Goal: Task Accomplishment & Management: Manage account settings

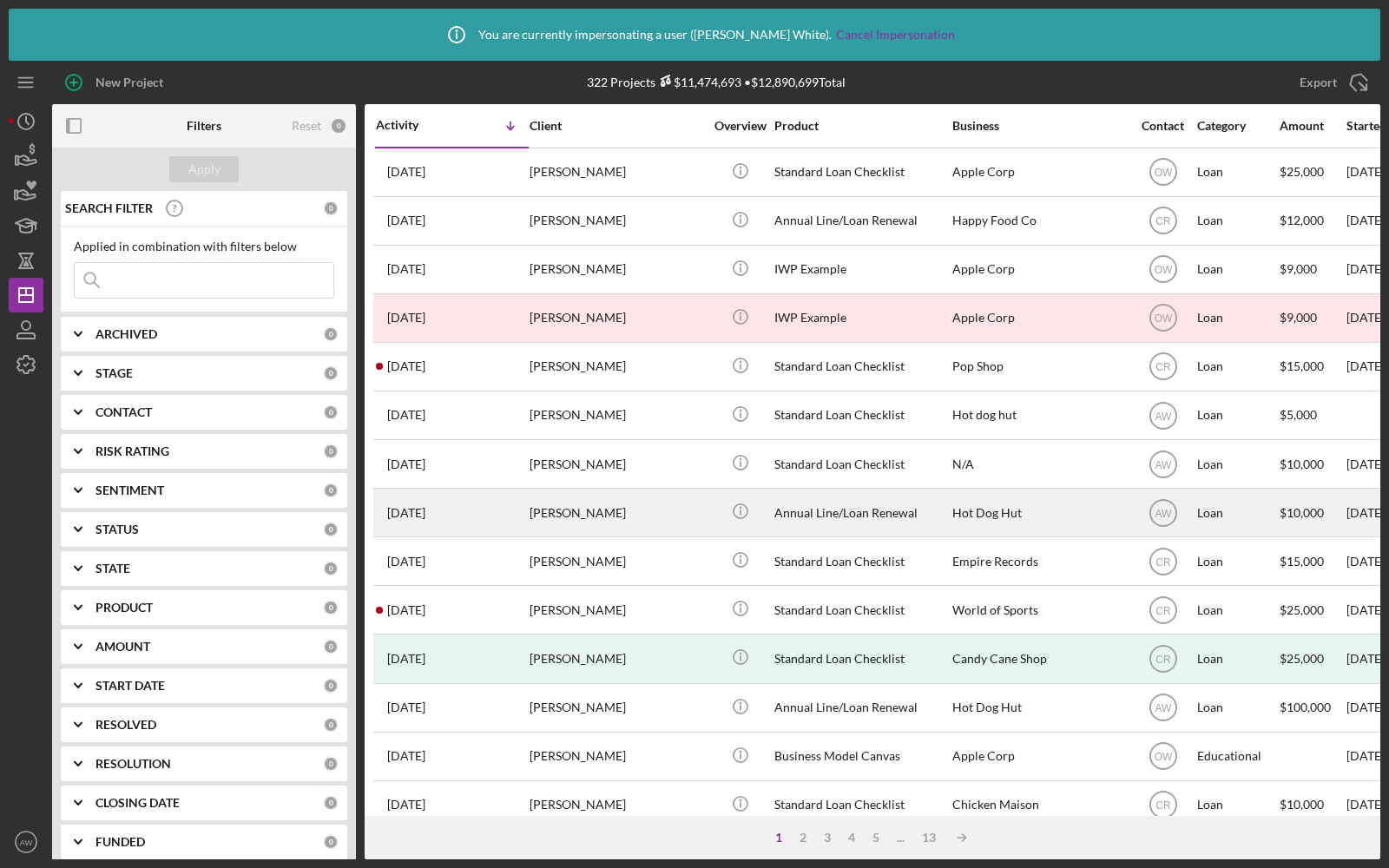
click at [620, 503] on div "[PERSON_NAME]" at bounding box center [616, 513] width 173 height 46
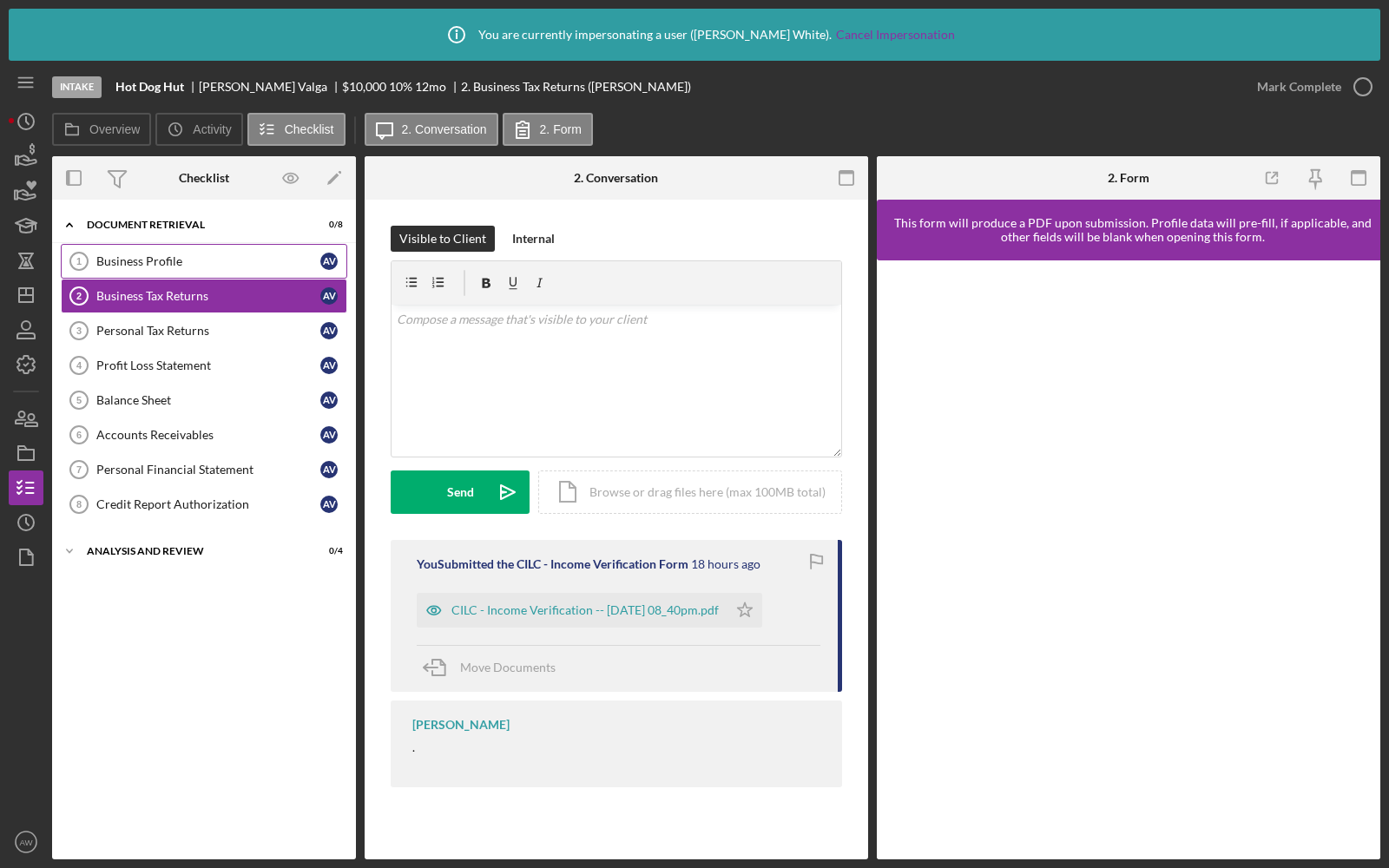
click at [152, 260] on div "Business Profile" at bounding box center [208, 261] width 224 height 14
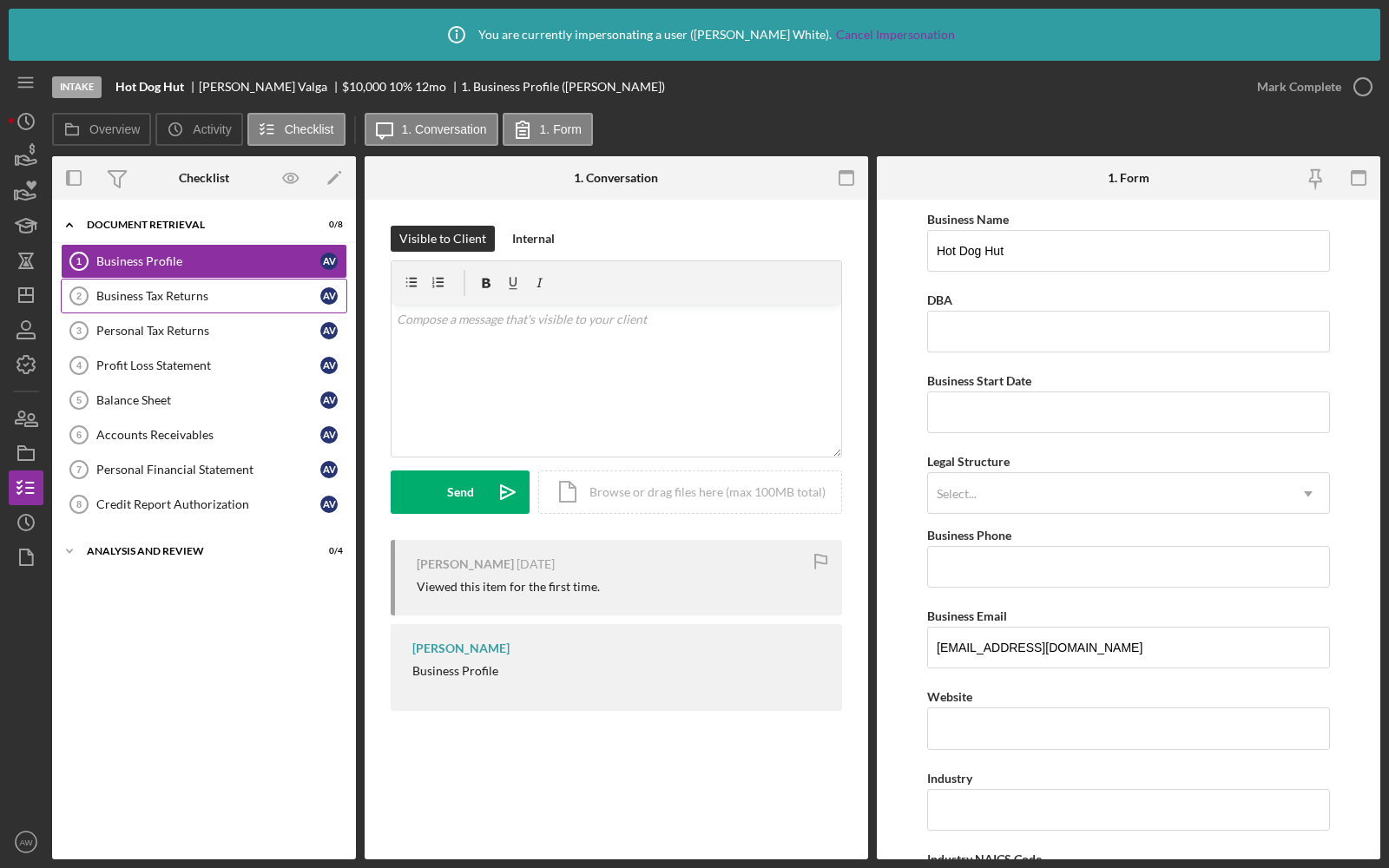
click at [159, 292] on div "Business Tax Returns" at bounding box center [208, 295] width 224 height 14
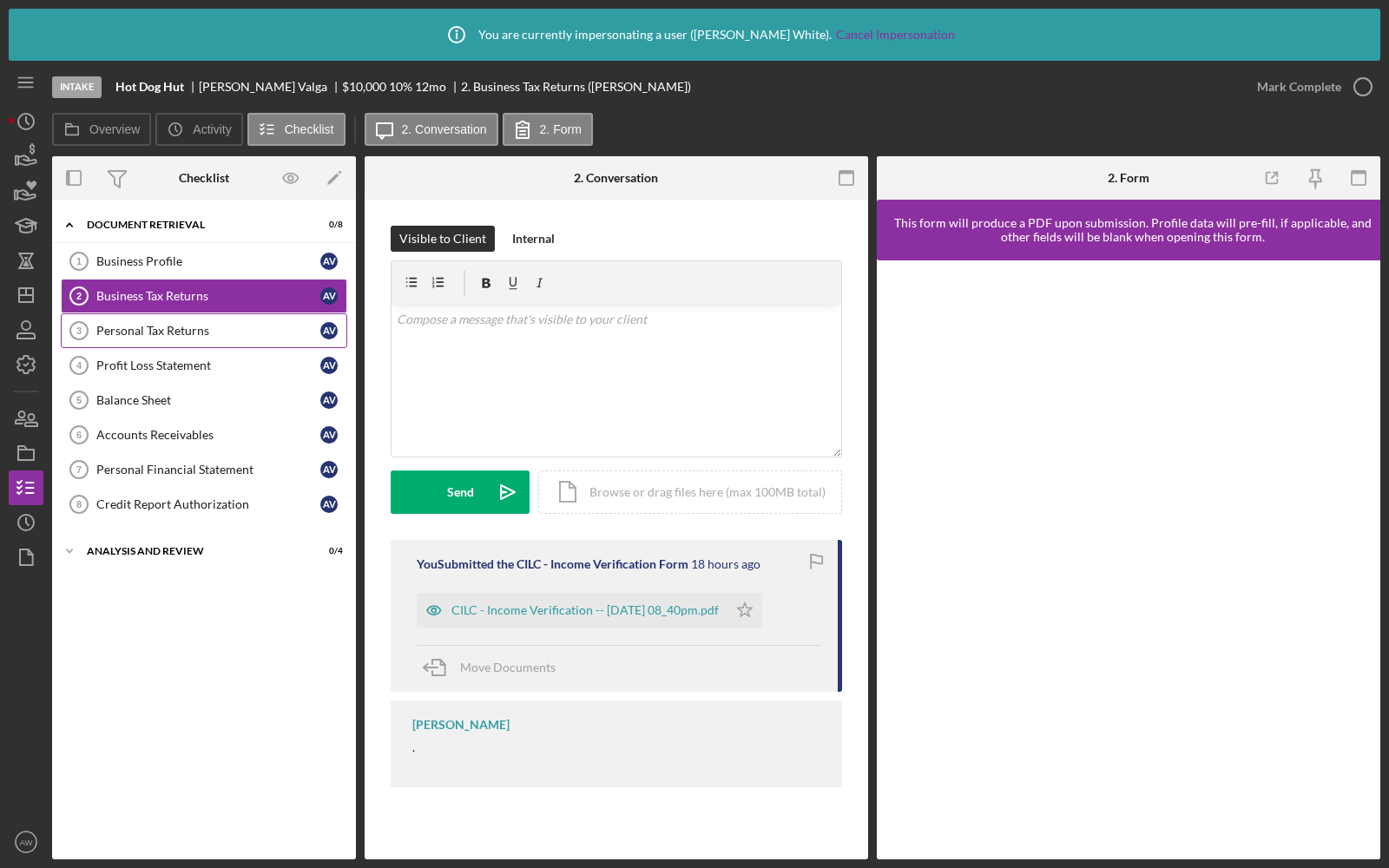
click at [161, 328] on div "Personal Tax Returns" at bounding box center [208, 331] width 224 height 14
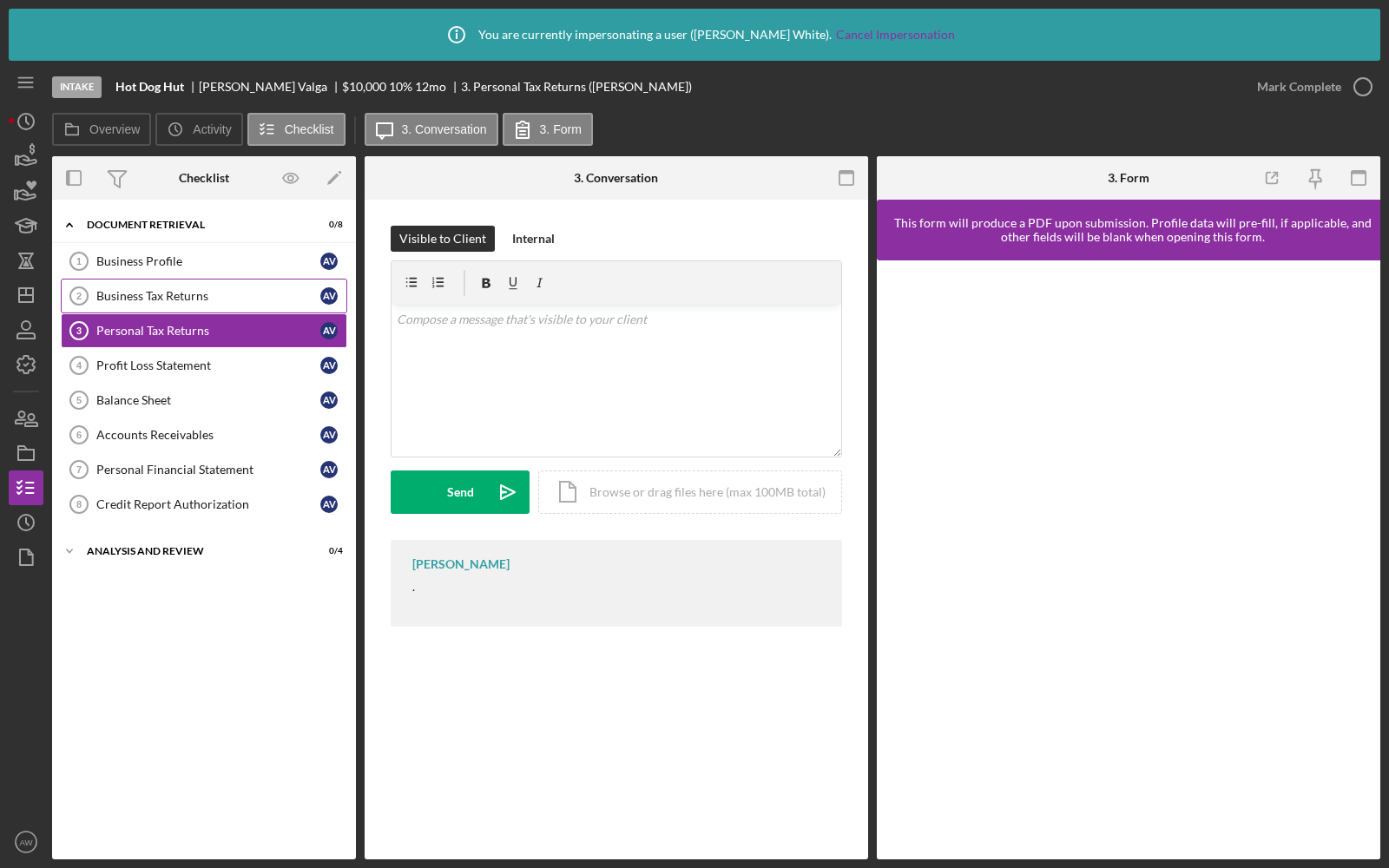
click at [151, 290] on div "Business Tax Returns" at bounding box center [208, 295] width 224 height 14
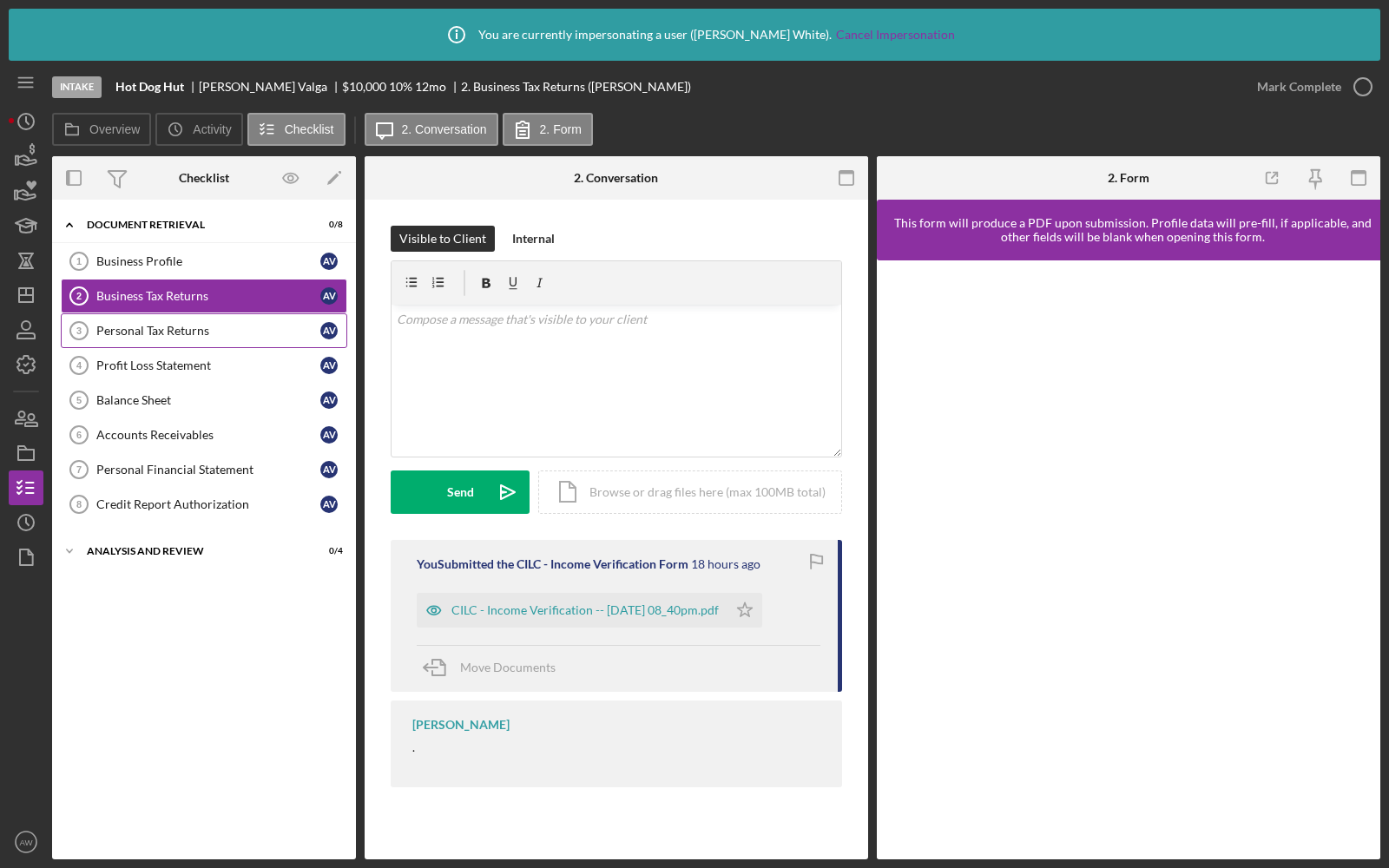
click at [151, 324] on div "Personal Tax Returns" at bounding box center [208, 331] width 224 height 14
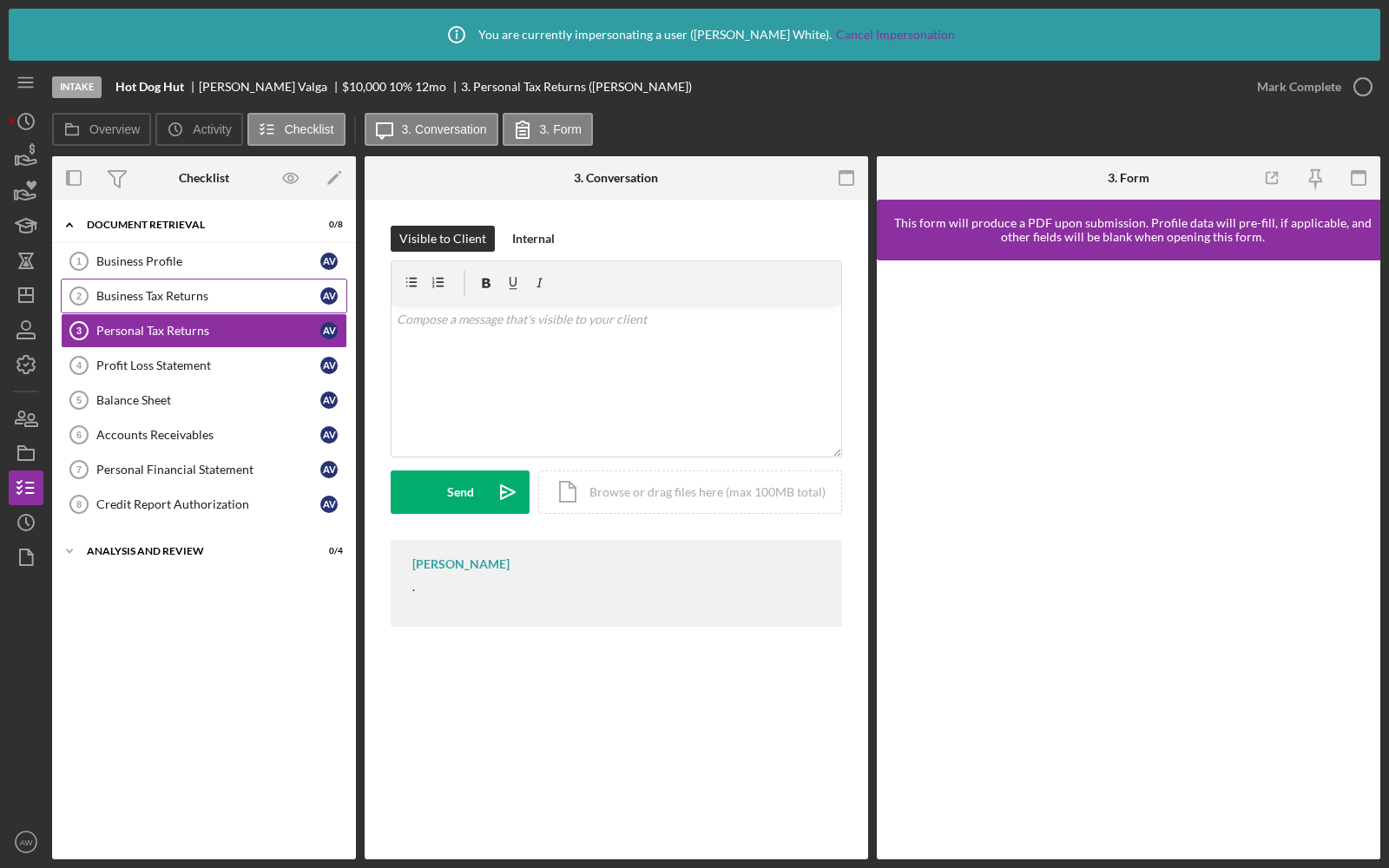
click at [203, 302] on link "Business Tax Returns 2 Business Tax Returns A V" at bounding box center [204, 295] width 287 height 34
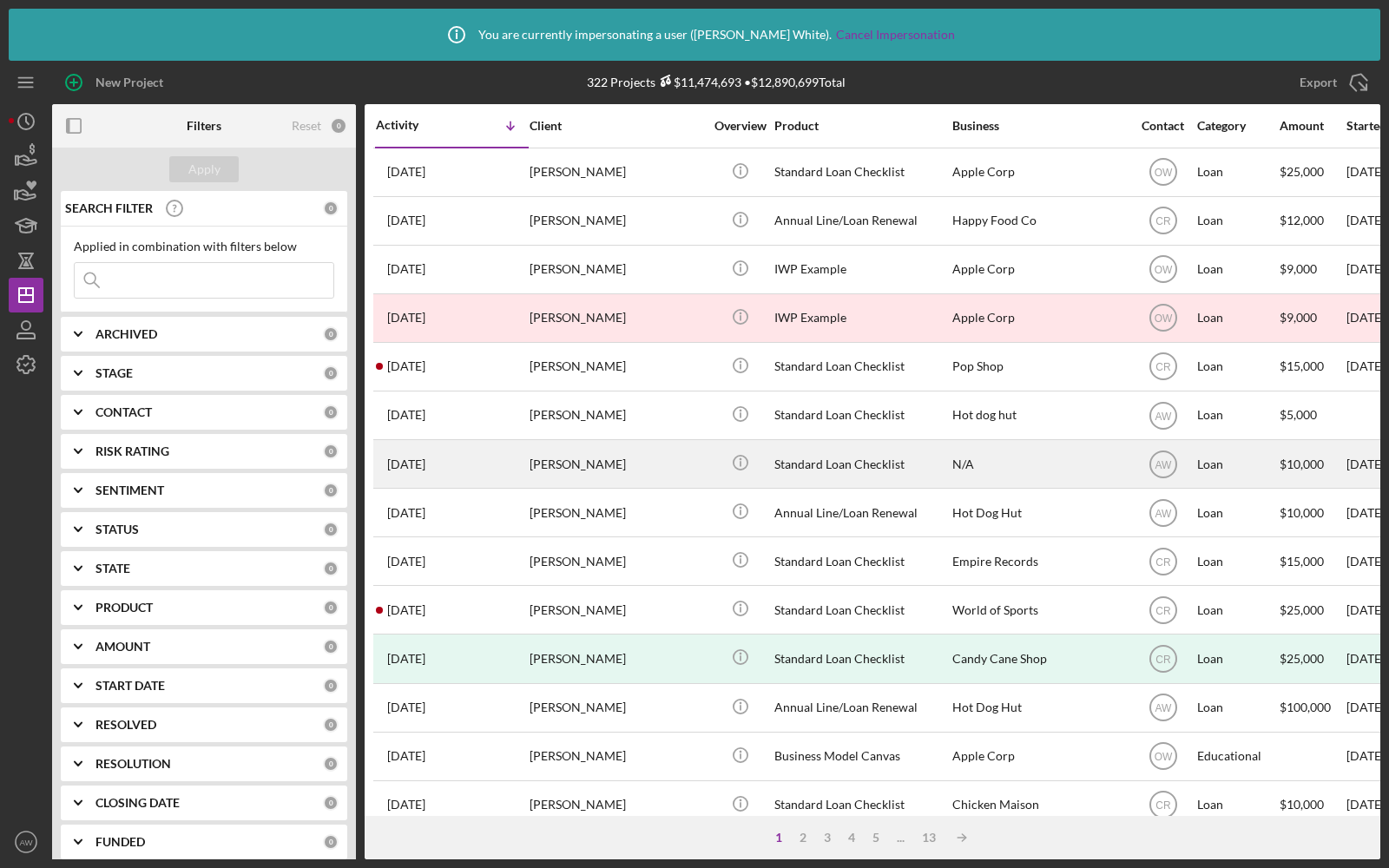
scroll to position [93, 0]
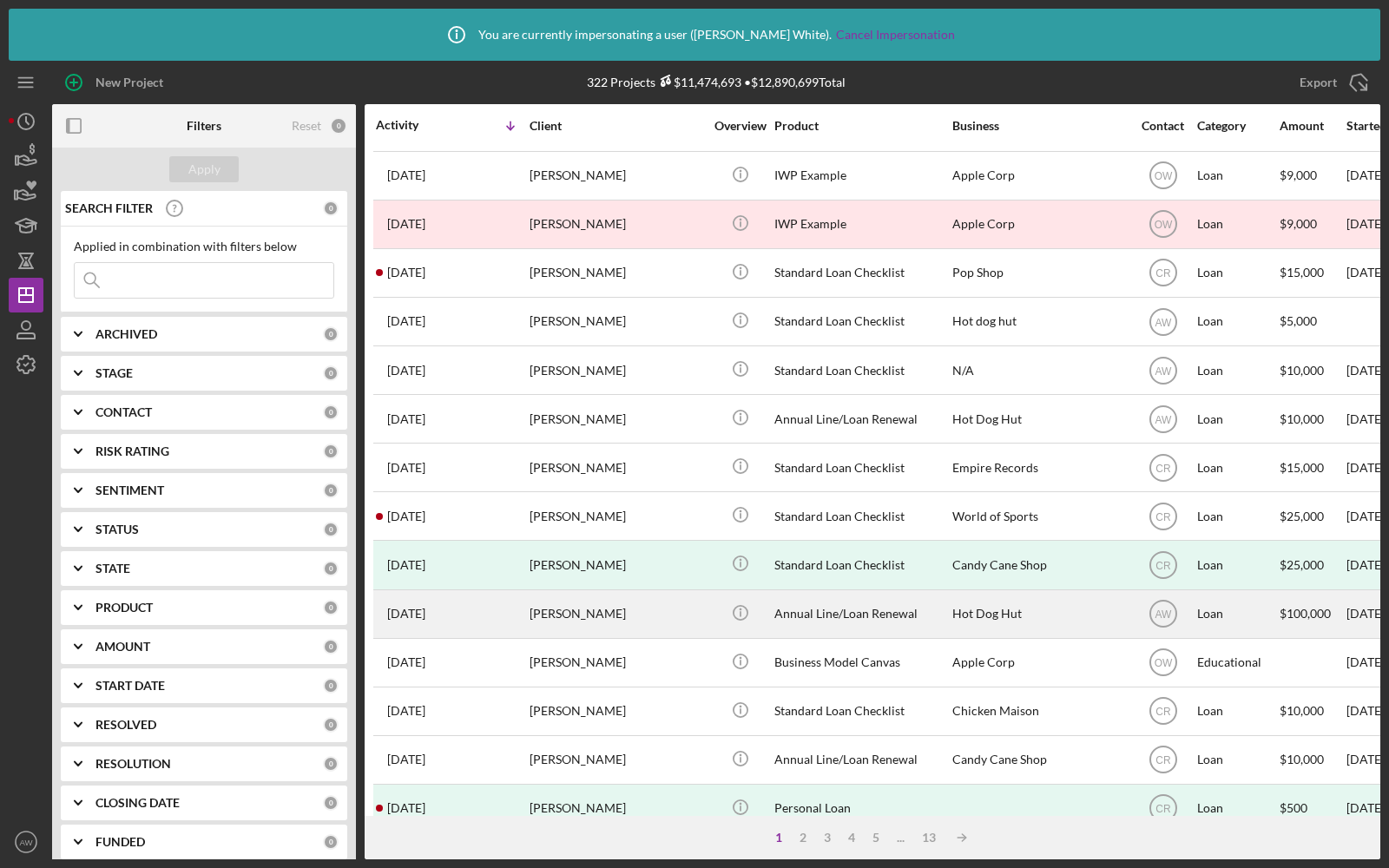
click at [601, 620] on div "[PERSON_NAME]" at bounding box center [616, 614] width 173 height 46
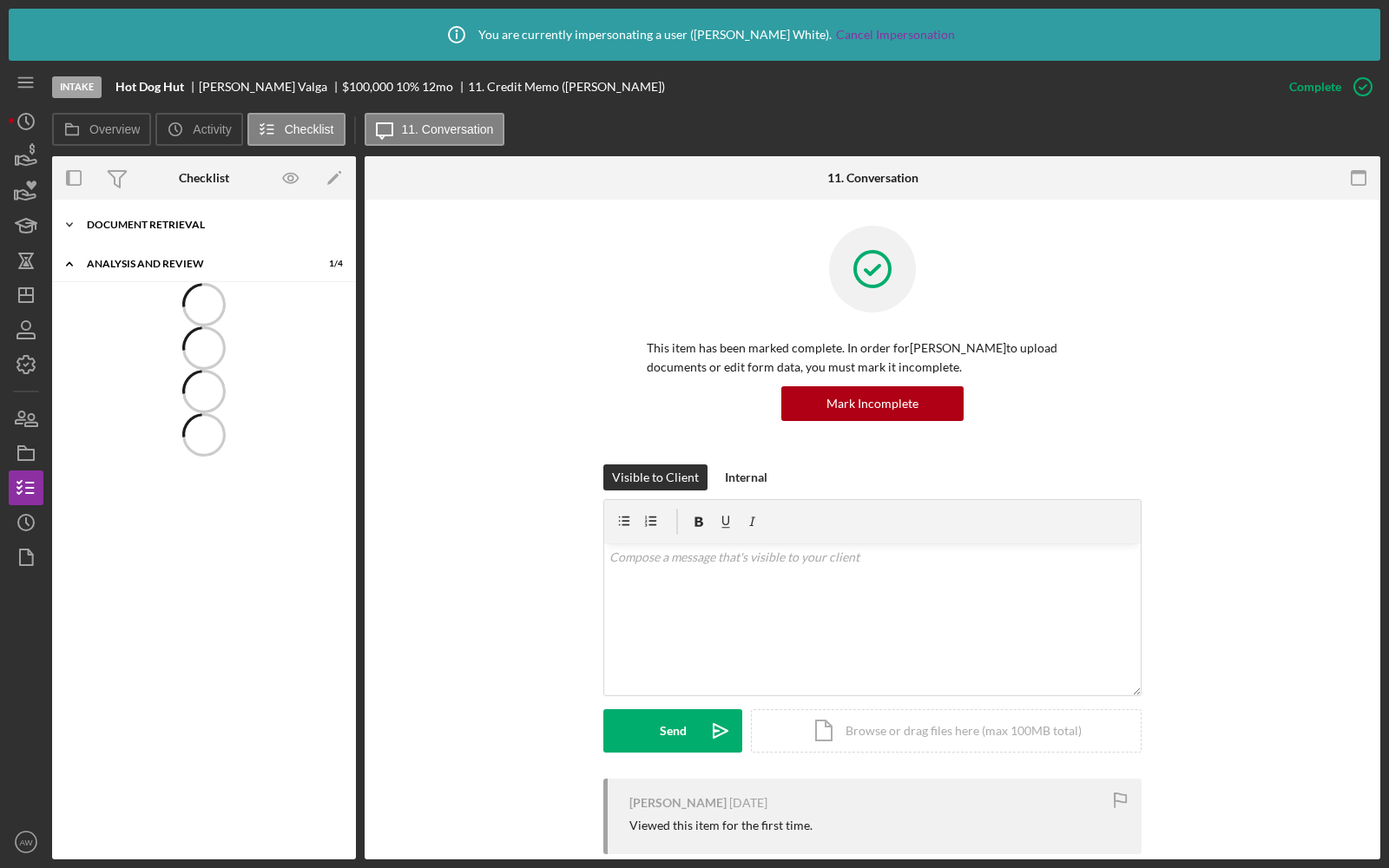
click at [152, 232] on div "Icon/Expander Document Retrieval 0 / 8" at bounding box center [204, 225] width 304 height 34
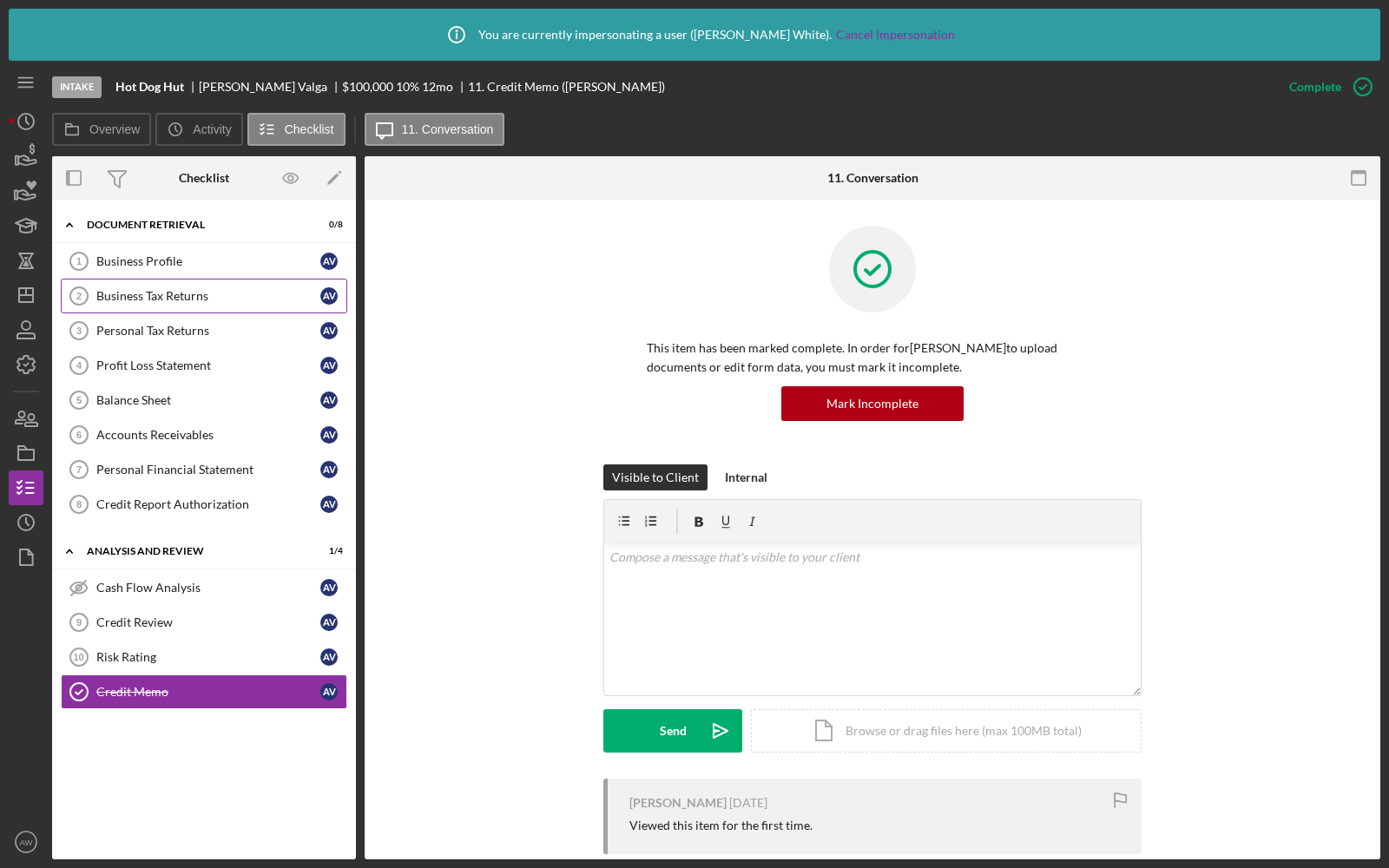
click at [167, 300] on div "Business Tax Returns" at bounding box center [208, 295] width 224 height 14
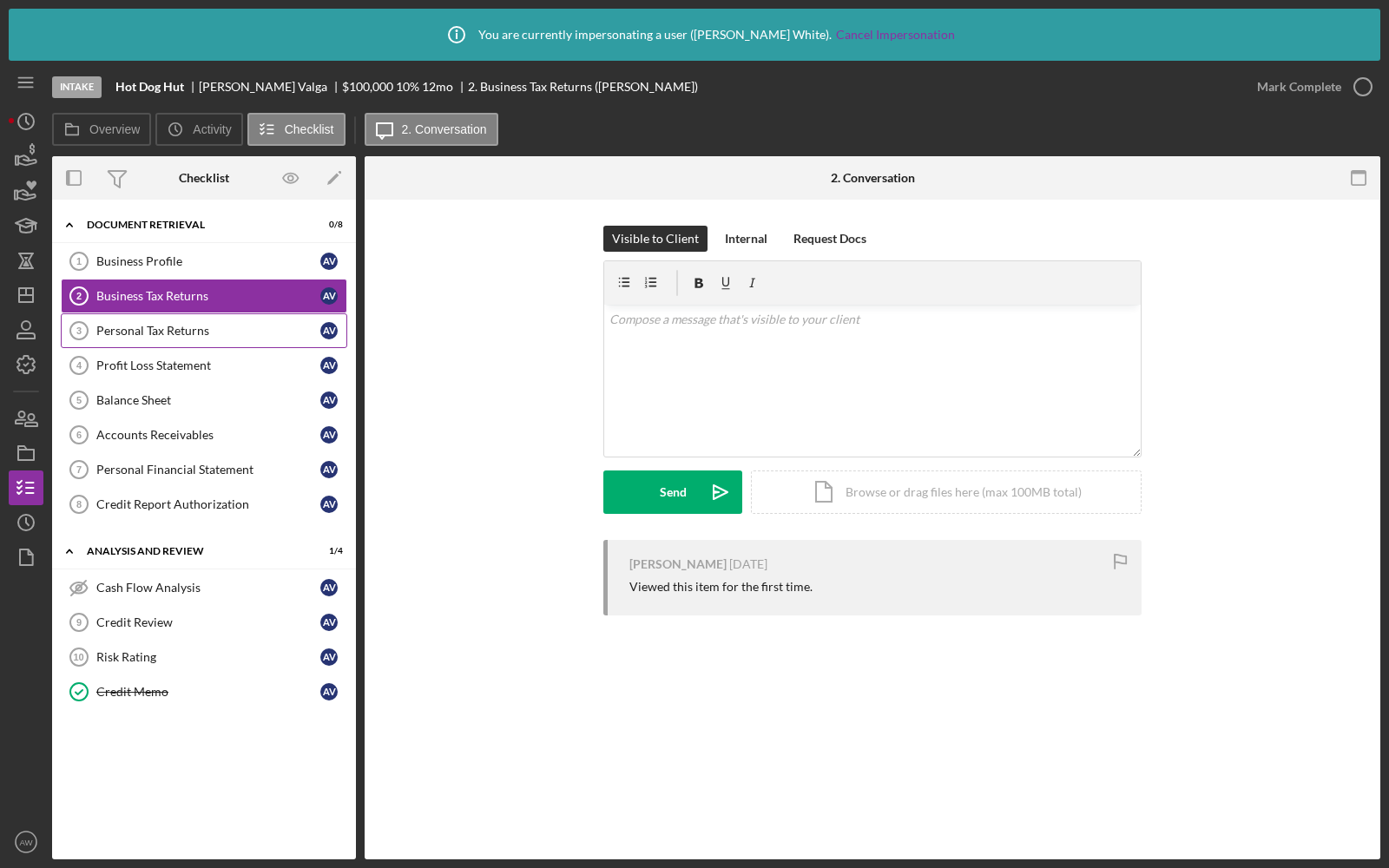
click at [175, 326] on div "Personal Tax Returns" at bounding box center [208, 331] width 224 height 14
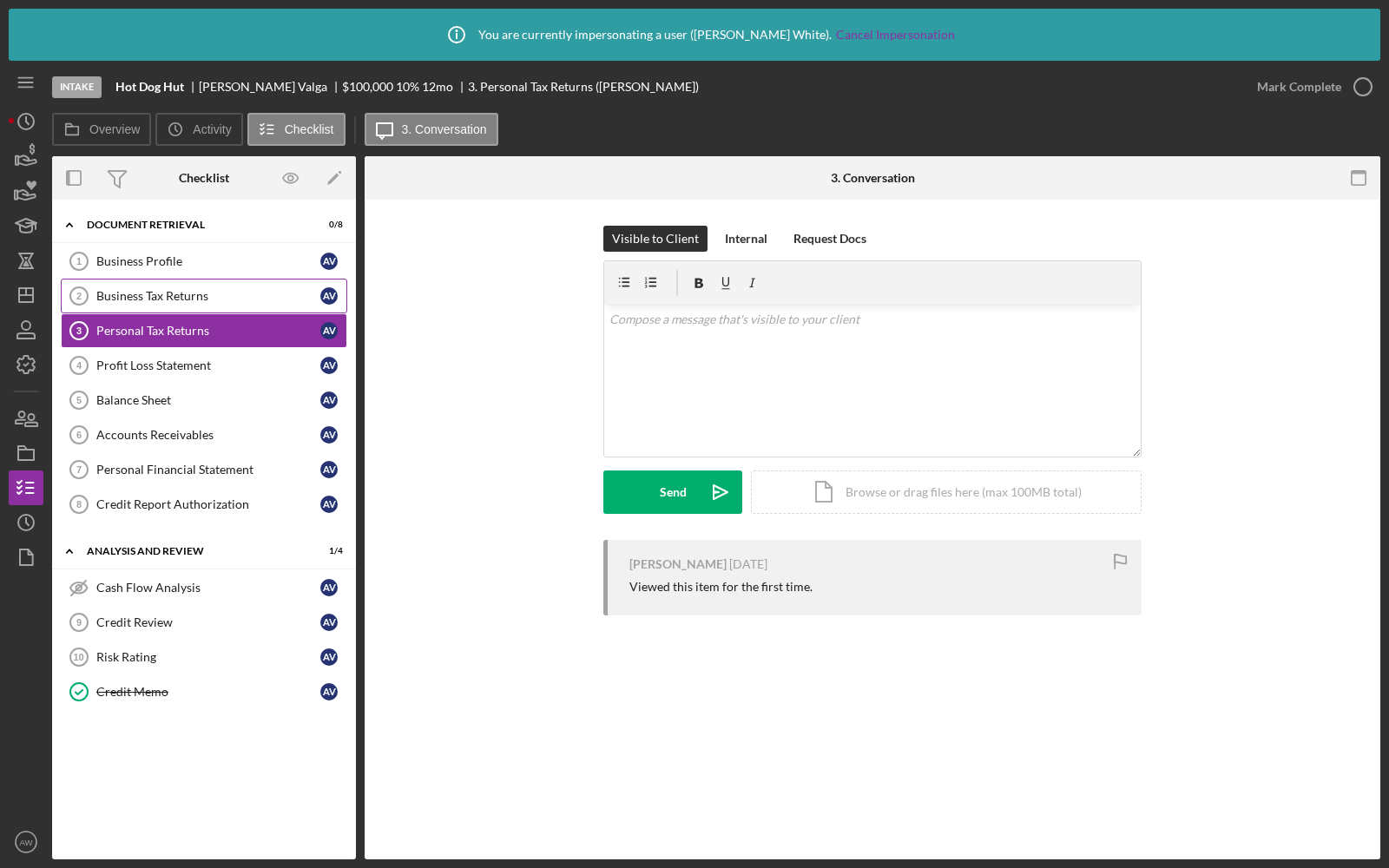
click at [178, 285] on link "Business Tax Returns 2 Business Tax Returns A V" at bounding box center [204, 295] width 287 height 34
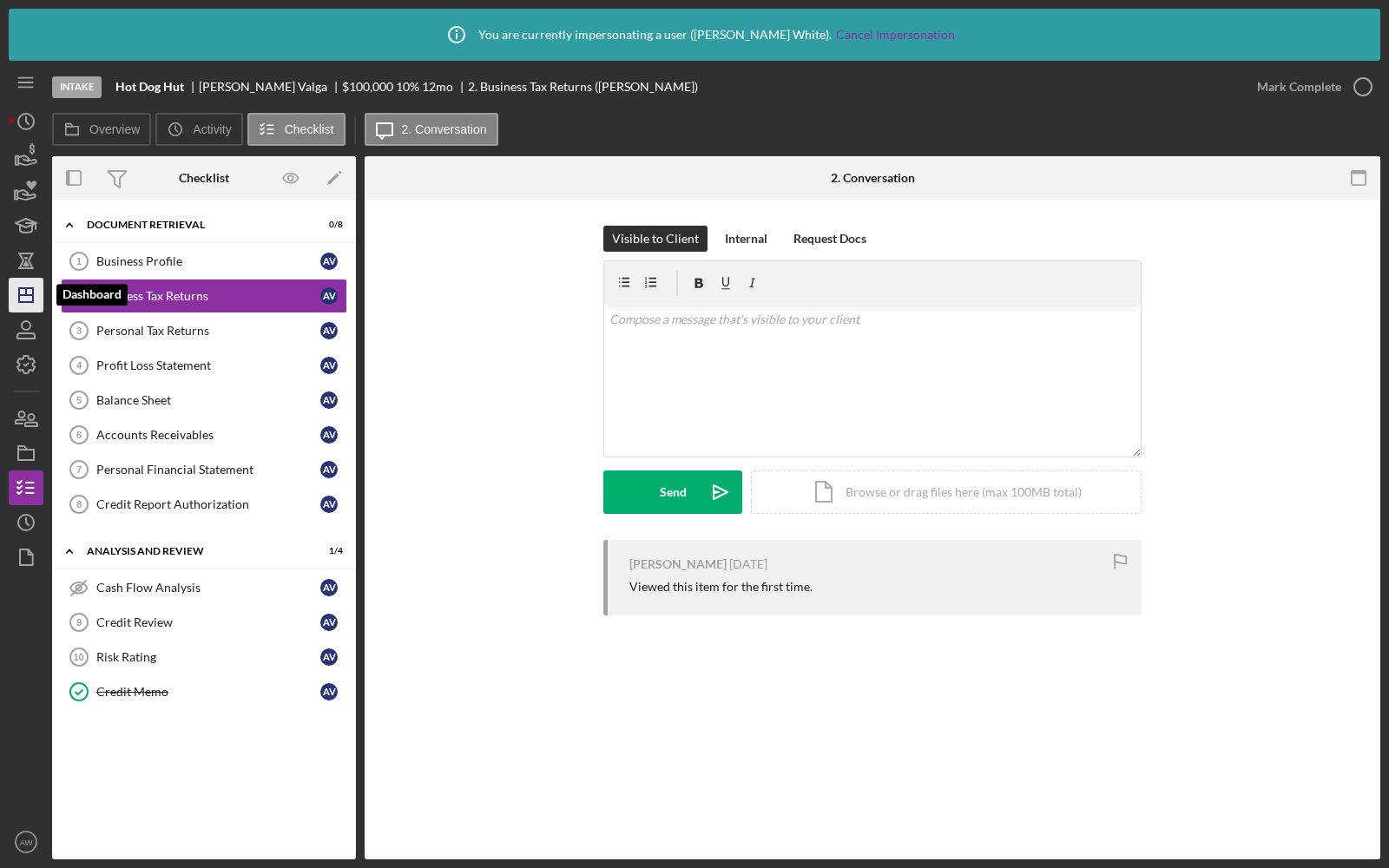
click at [29, 302] on polygon "button" at bounding box center [26, 294] width 14 height 14
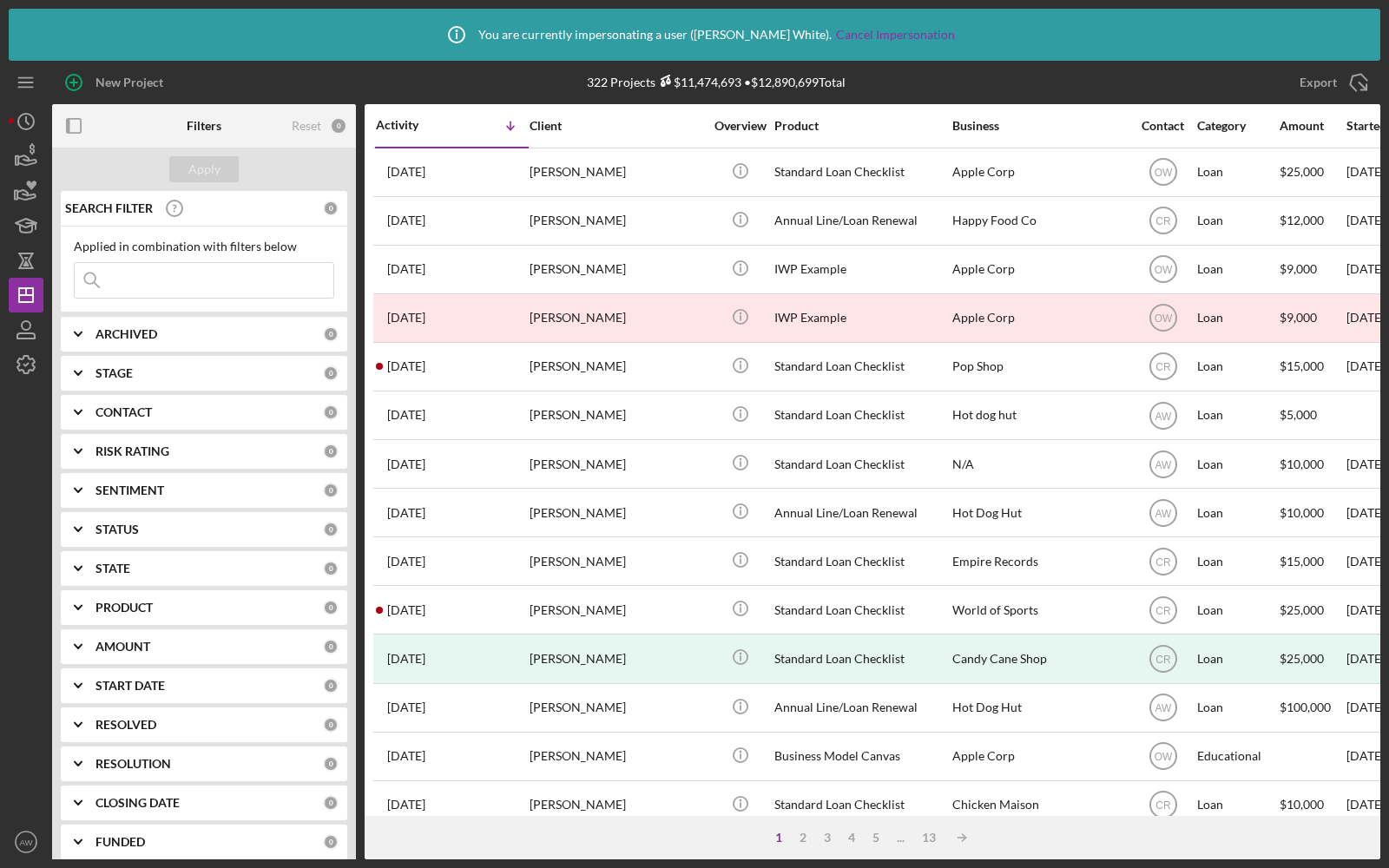
click at [201, 280] on input at bounding box center [203, 280] width 258 height 34
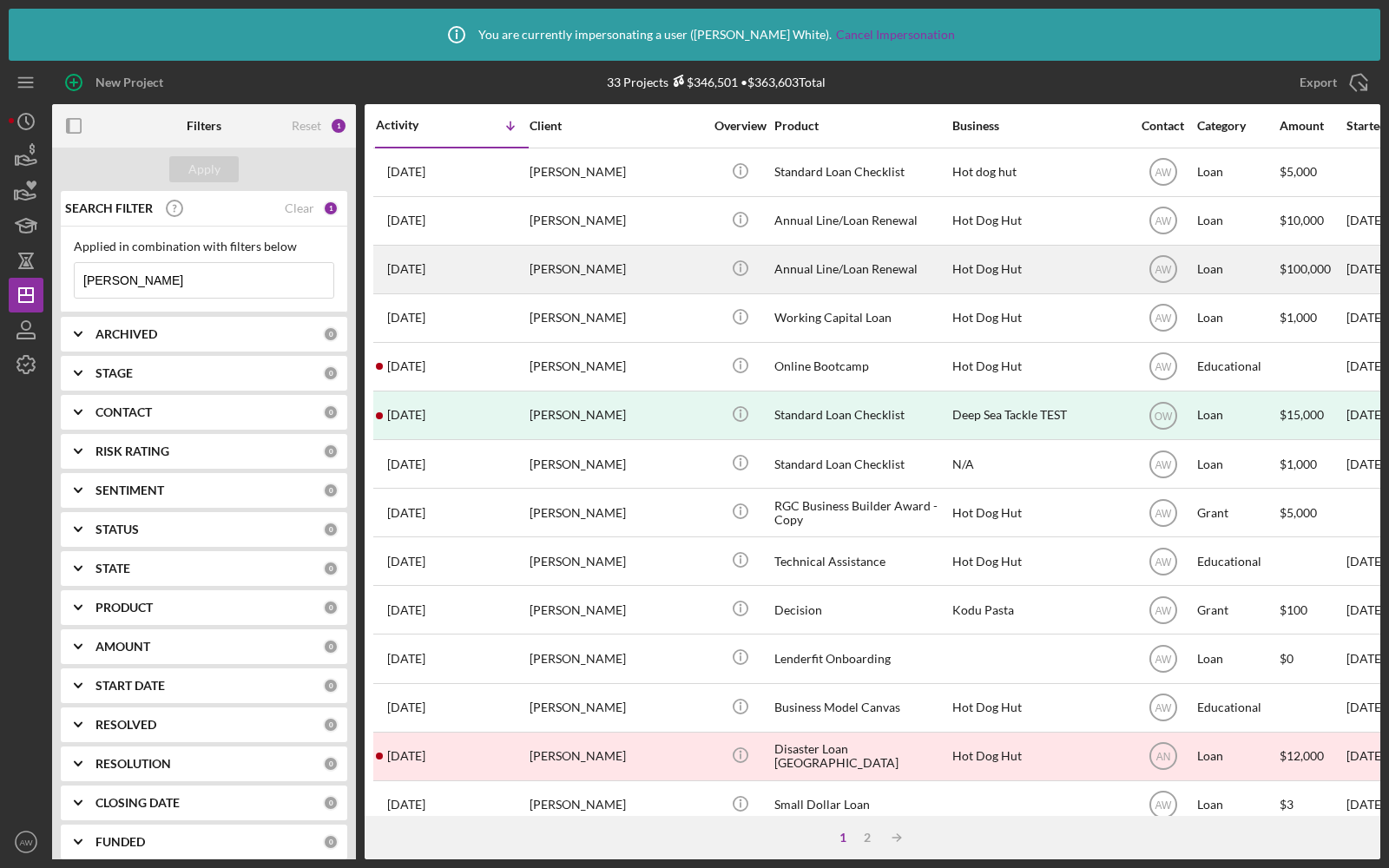
type input "[PERSON_NAME]"
click at [654, 286] on div "[PERSON_NAME]" at bounding box center [616, 270] width 173 height 46
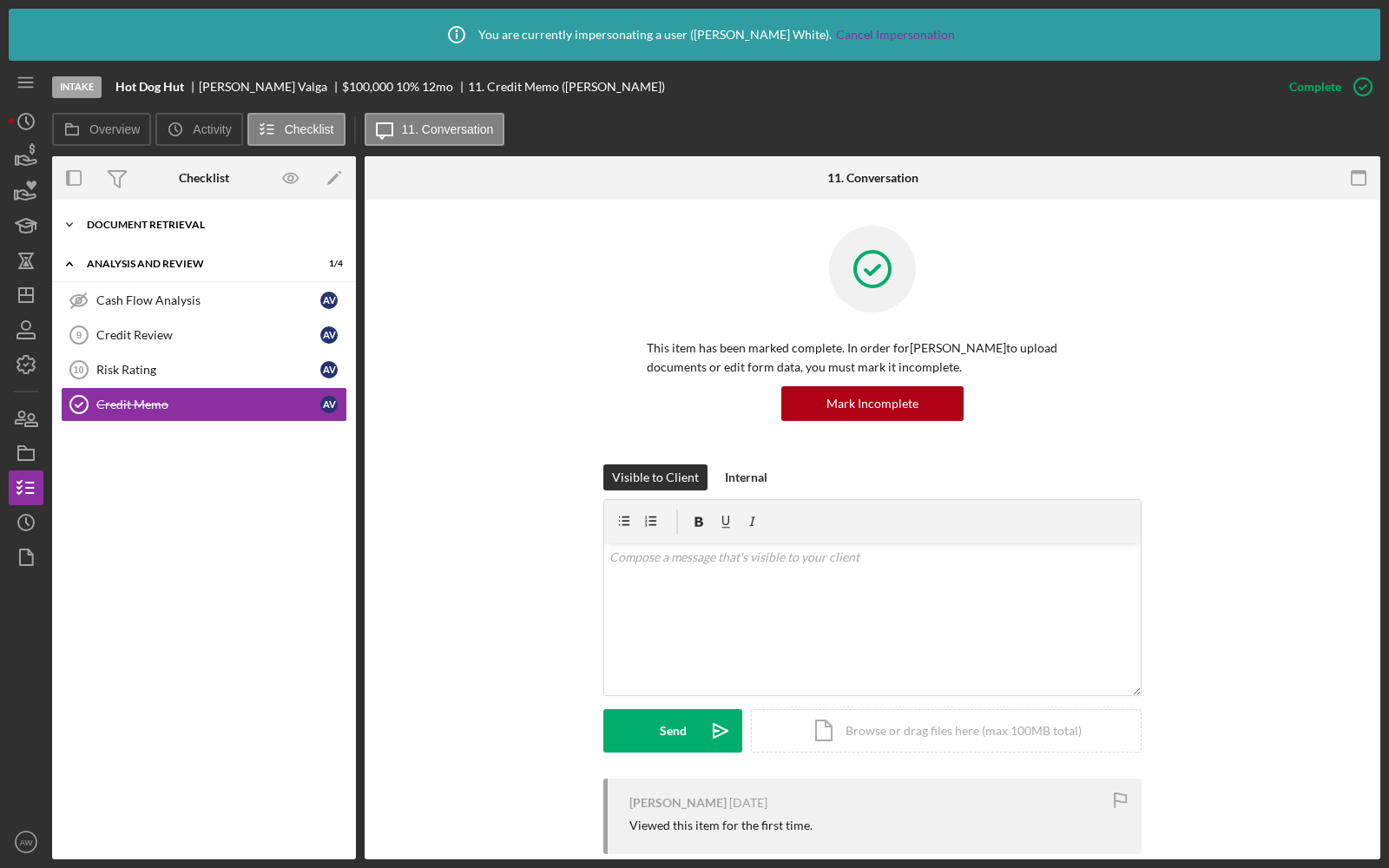
click at [167, 221] on div "Document Retrieval" at bounding box center [211, 225] width 248 height 10
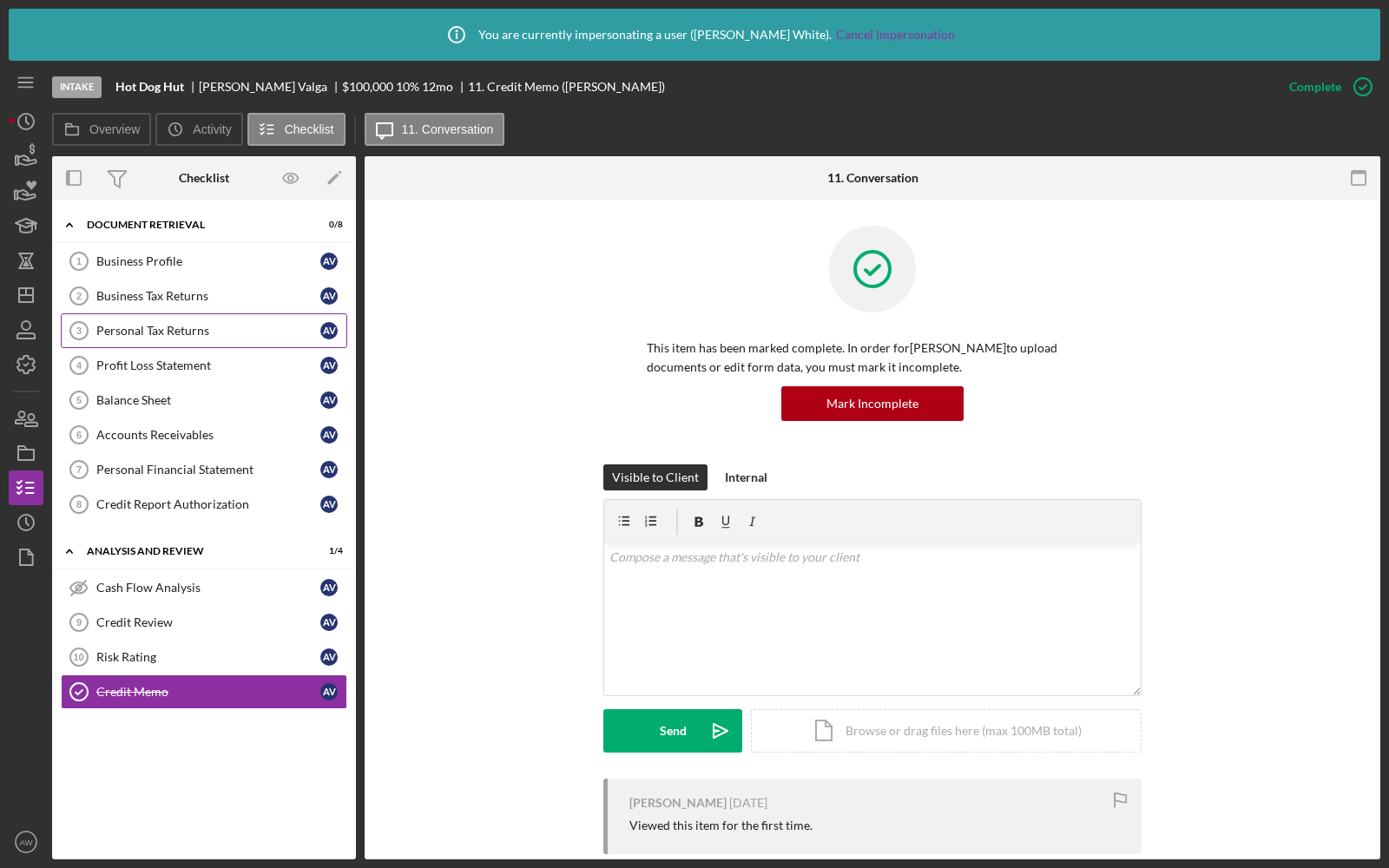
click at [171, 313] on link "Personal Tax Returns 3 Personal Tax Returns A V" at bounding box center [204, 331] width 287 height 34
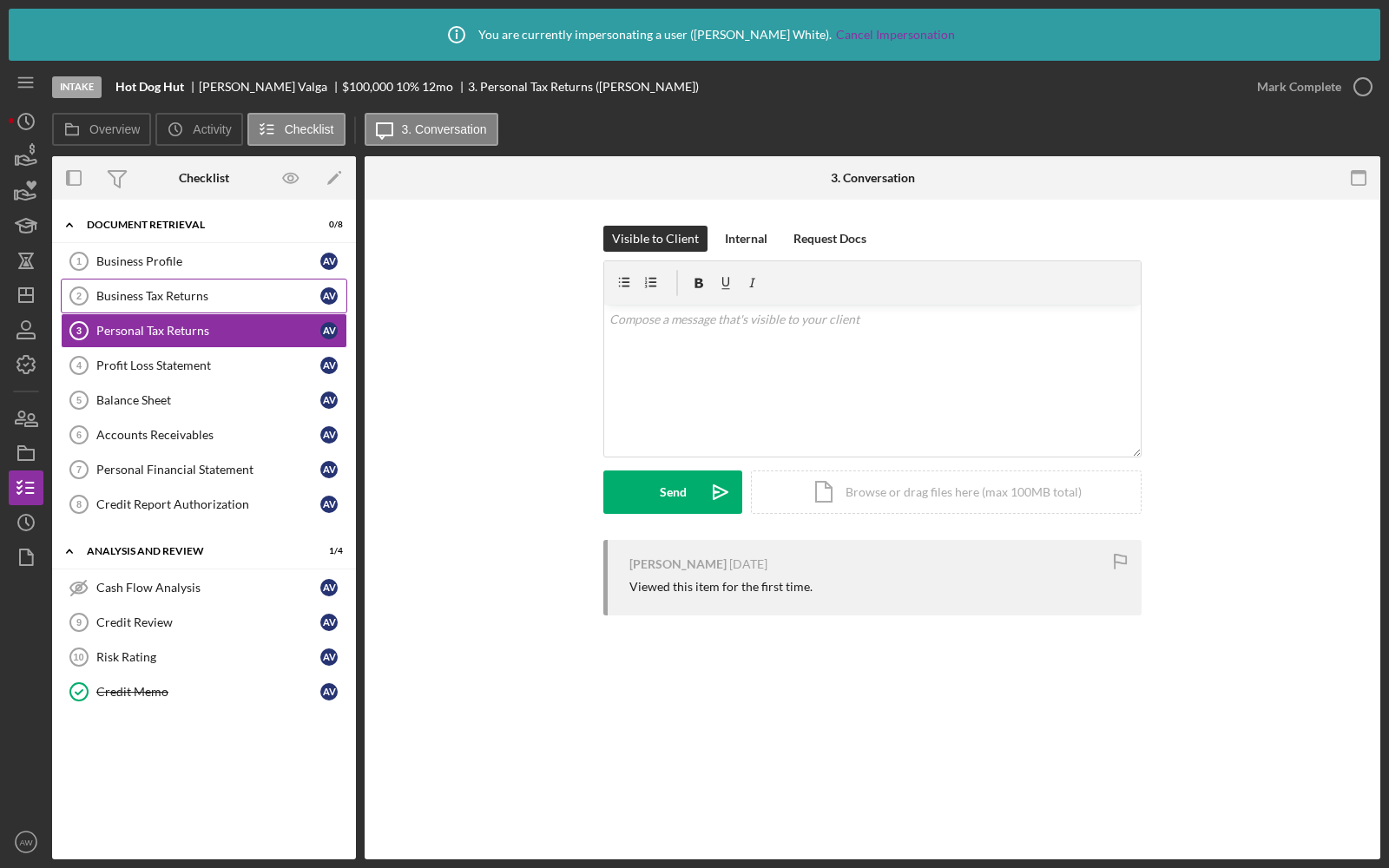
click at [166, 287] on link "Business Tax Returns 2 Business Tax Returns A V" at bounding box center [204, 295] width 287 height 34
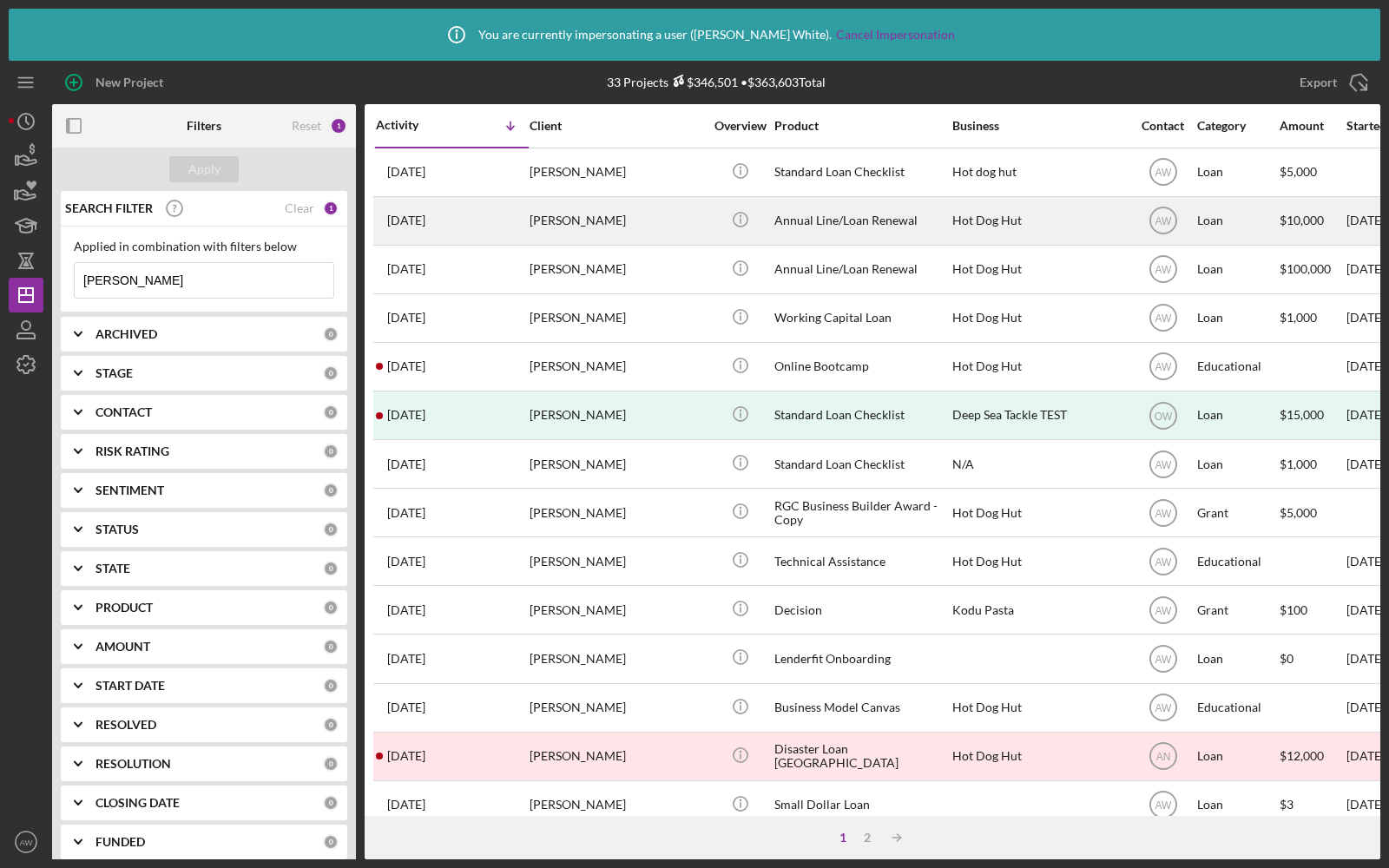
click at [475, 213] on div "2 months ago Anna Valga" at bounding box center [451, 221] width 151 height 46
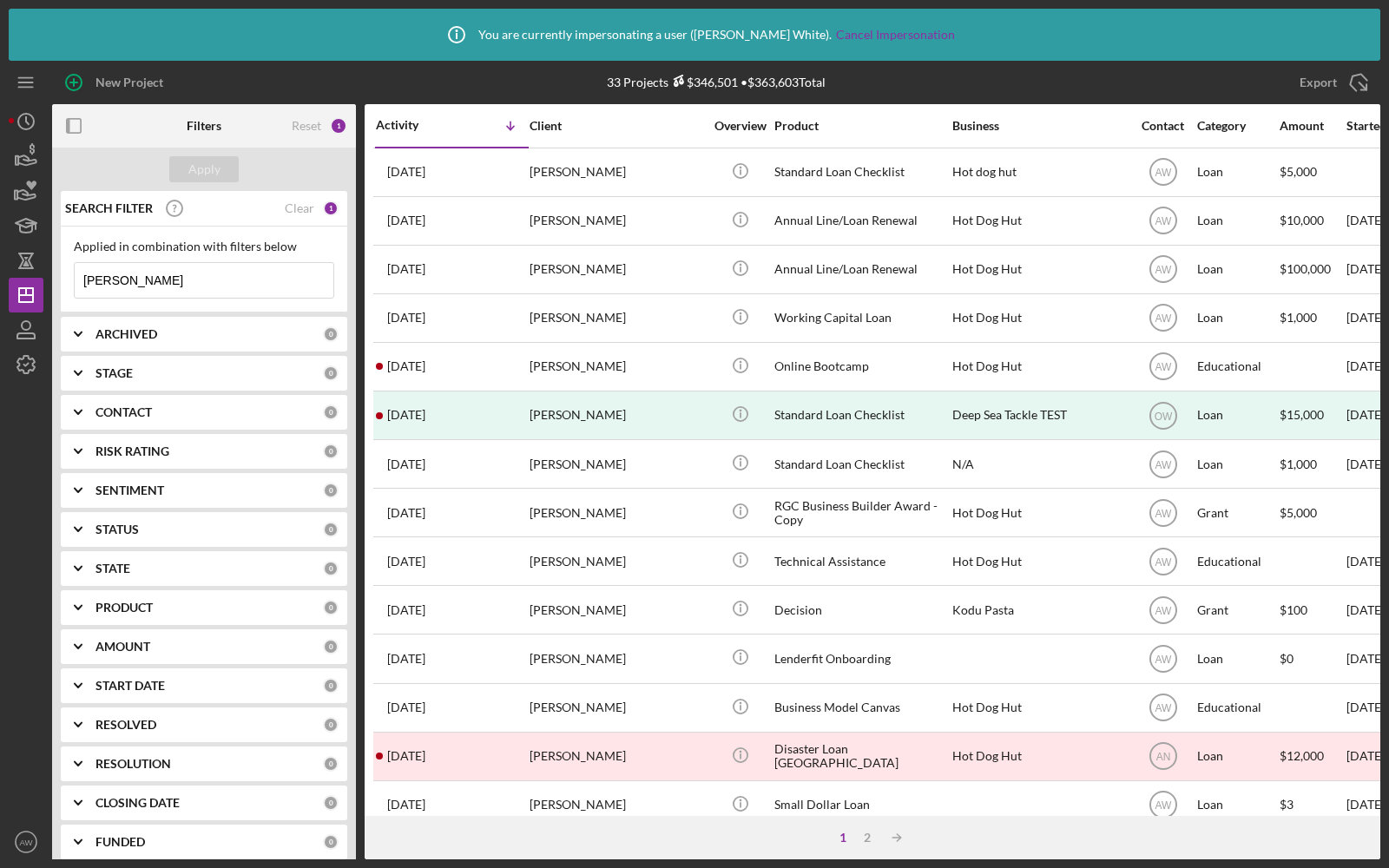
click at [165, 281] on input "[PERSON_NAME]" at bounding box center [203, 280] width 258 height 34
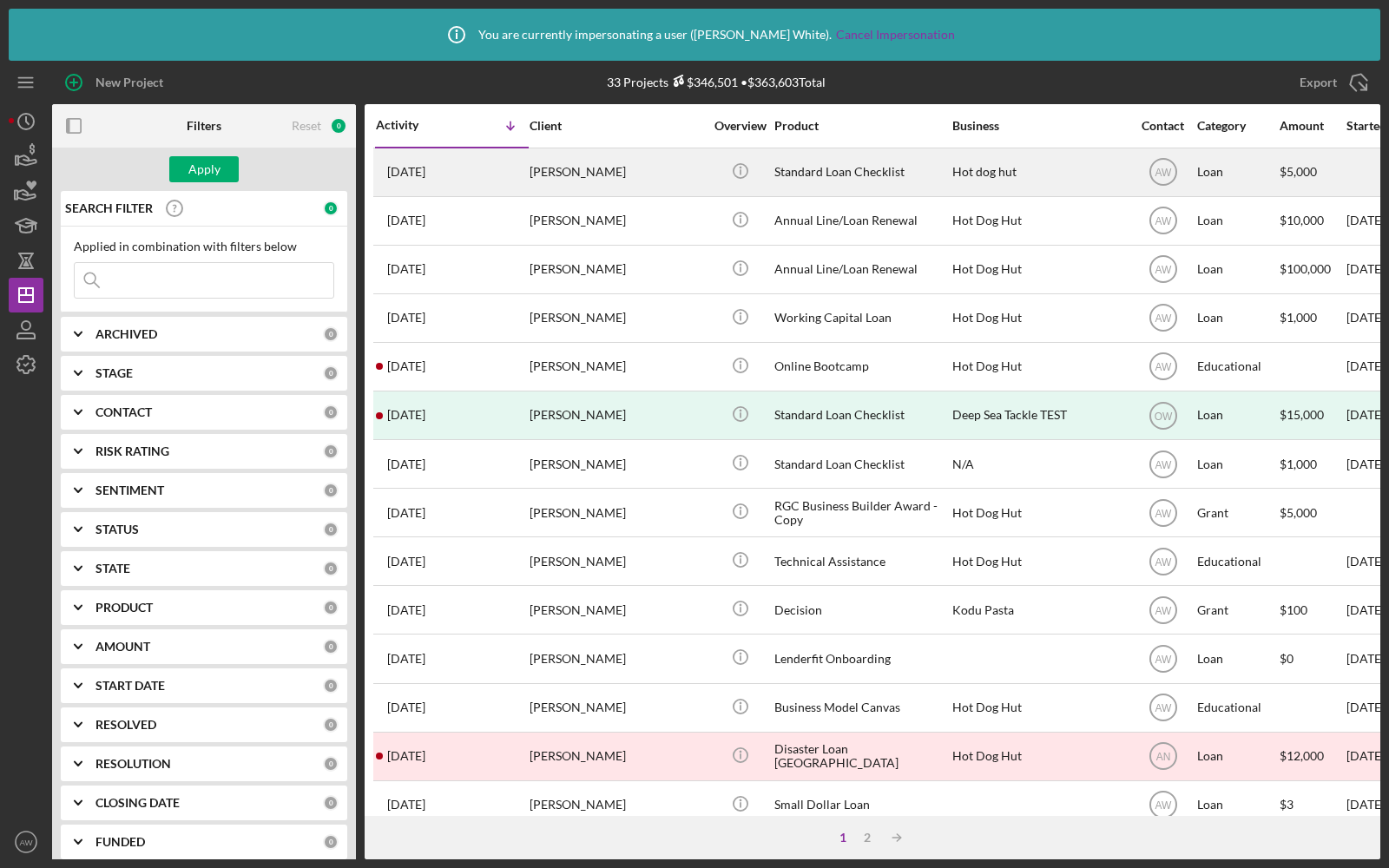
click at [472, 174] on div "[DATE] [PERSON_NAME]" at bounding box center [451, 172] width 151 height 46
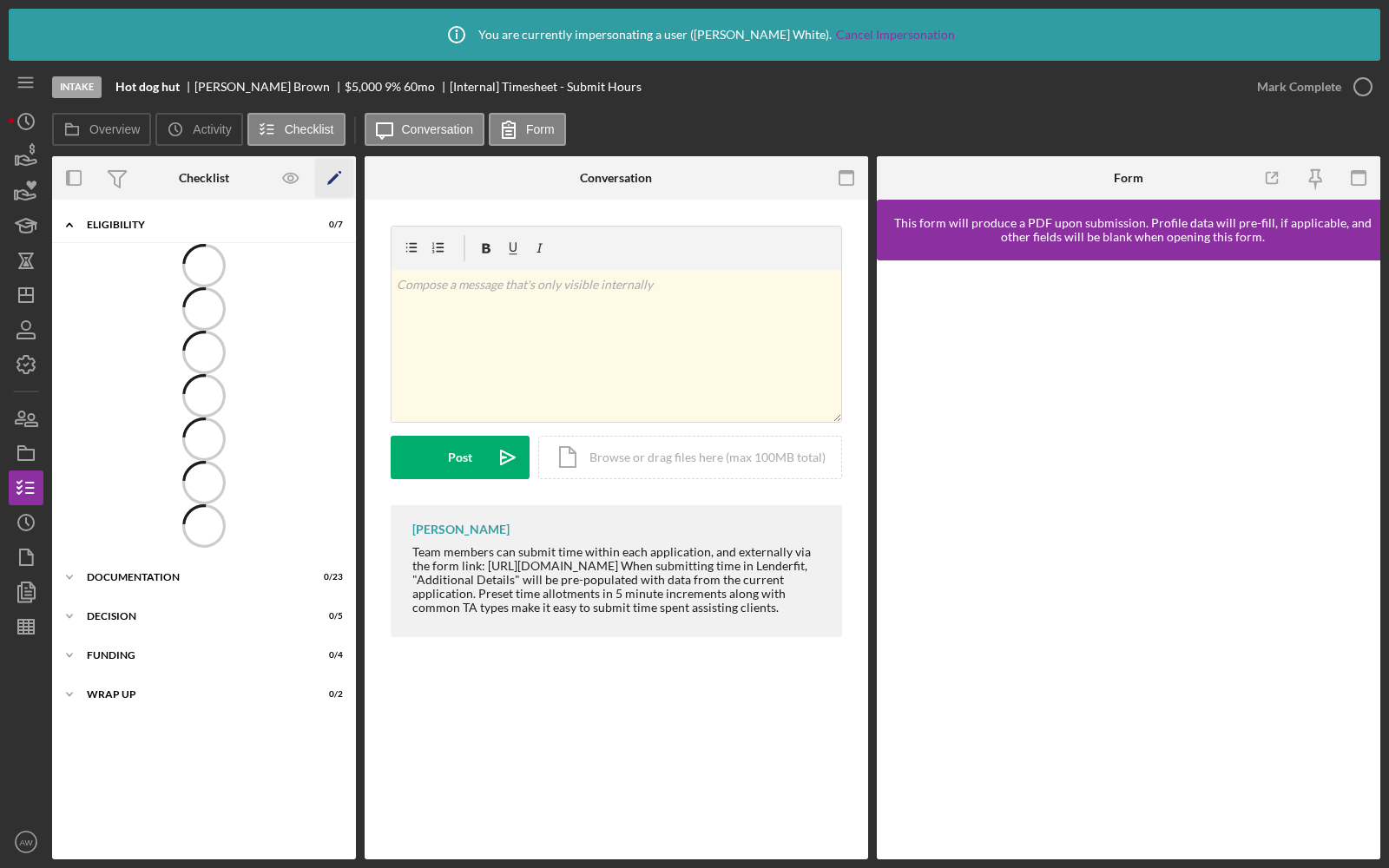
click at [343, 181] on icon "Icon/Edit" at bounding box center [334, 178] width 39 height 39
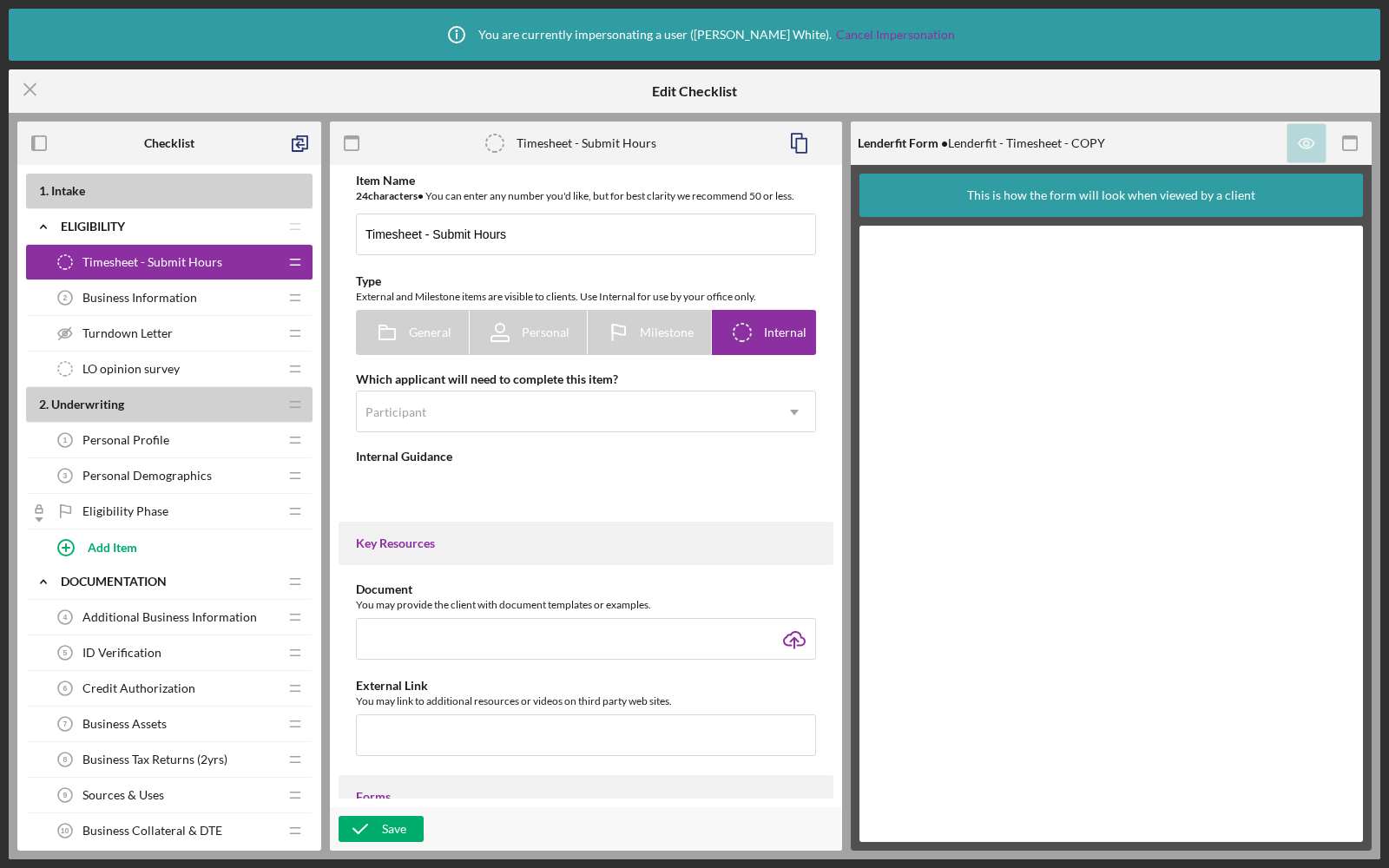
type textarea "<div>Team members can submit time within each application, and externally via t…"
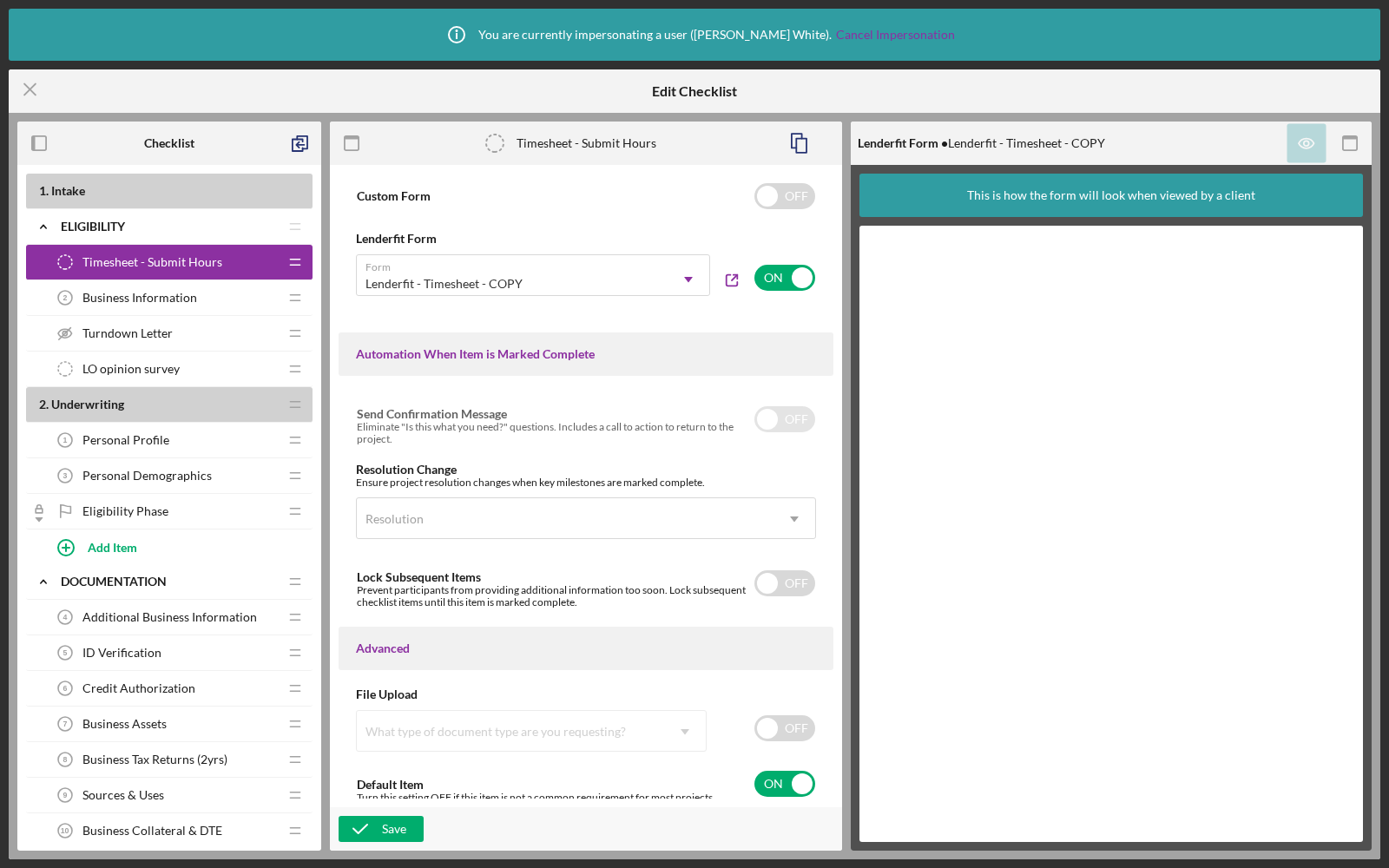
scroll to position [795, 0]
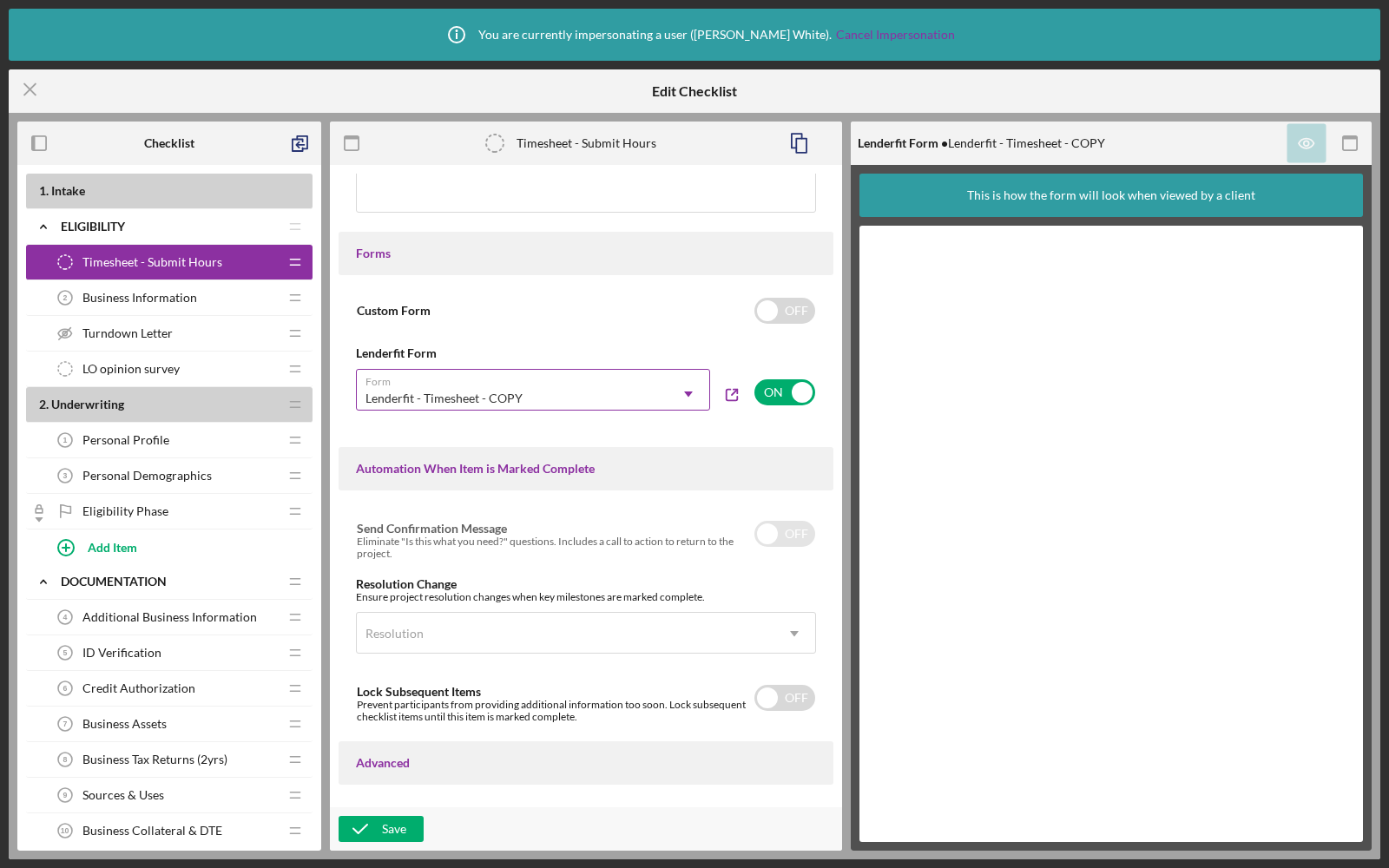
click at [620, 407] on div "Lenderfit - Timesheet - COPY" at bounding box center [512, 398] width 311 height 40
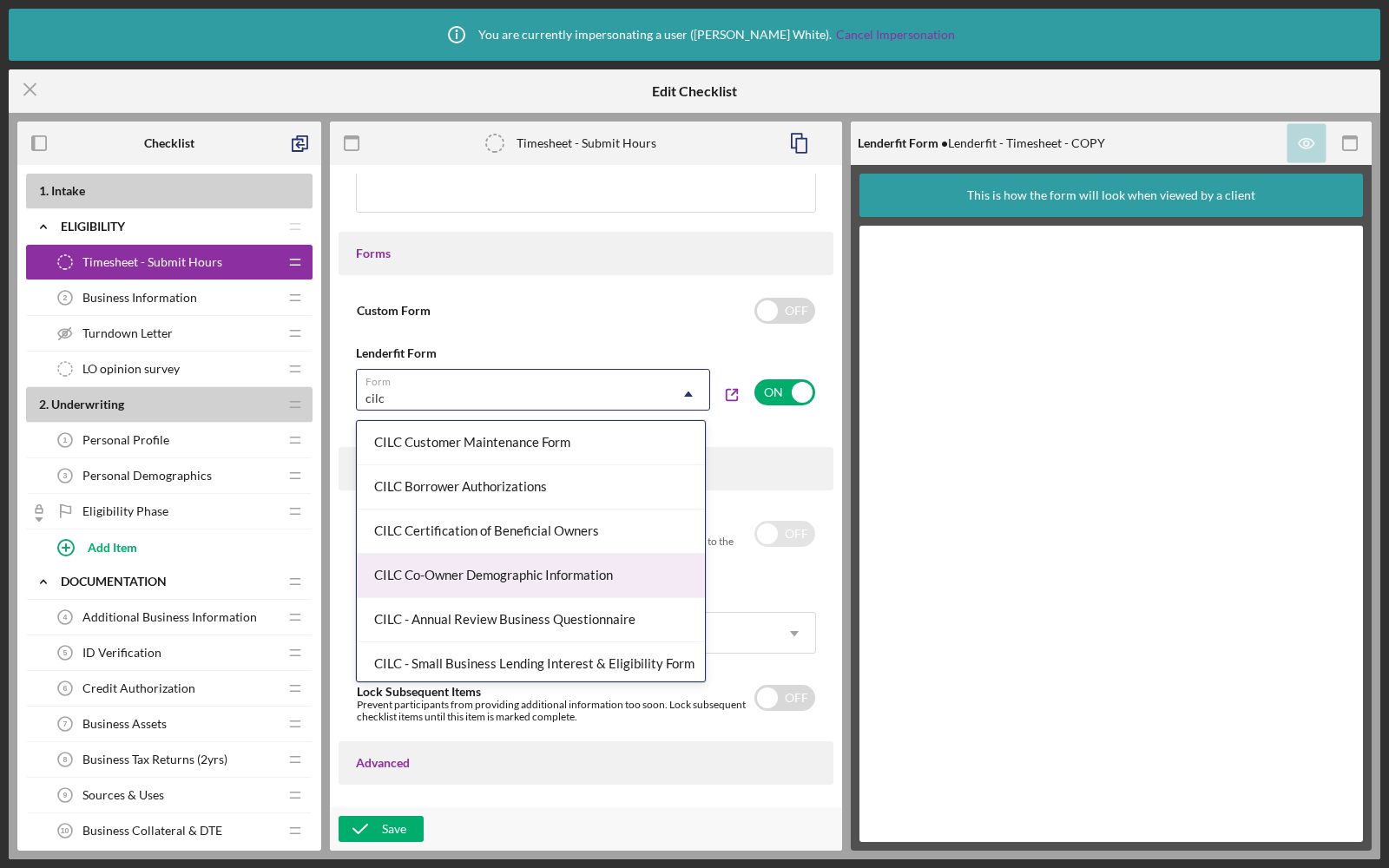
scroll to position [134, 0]
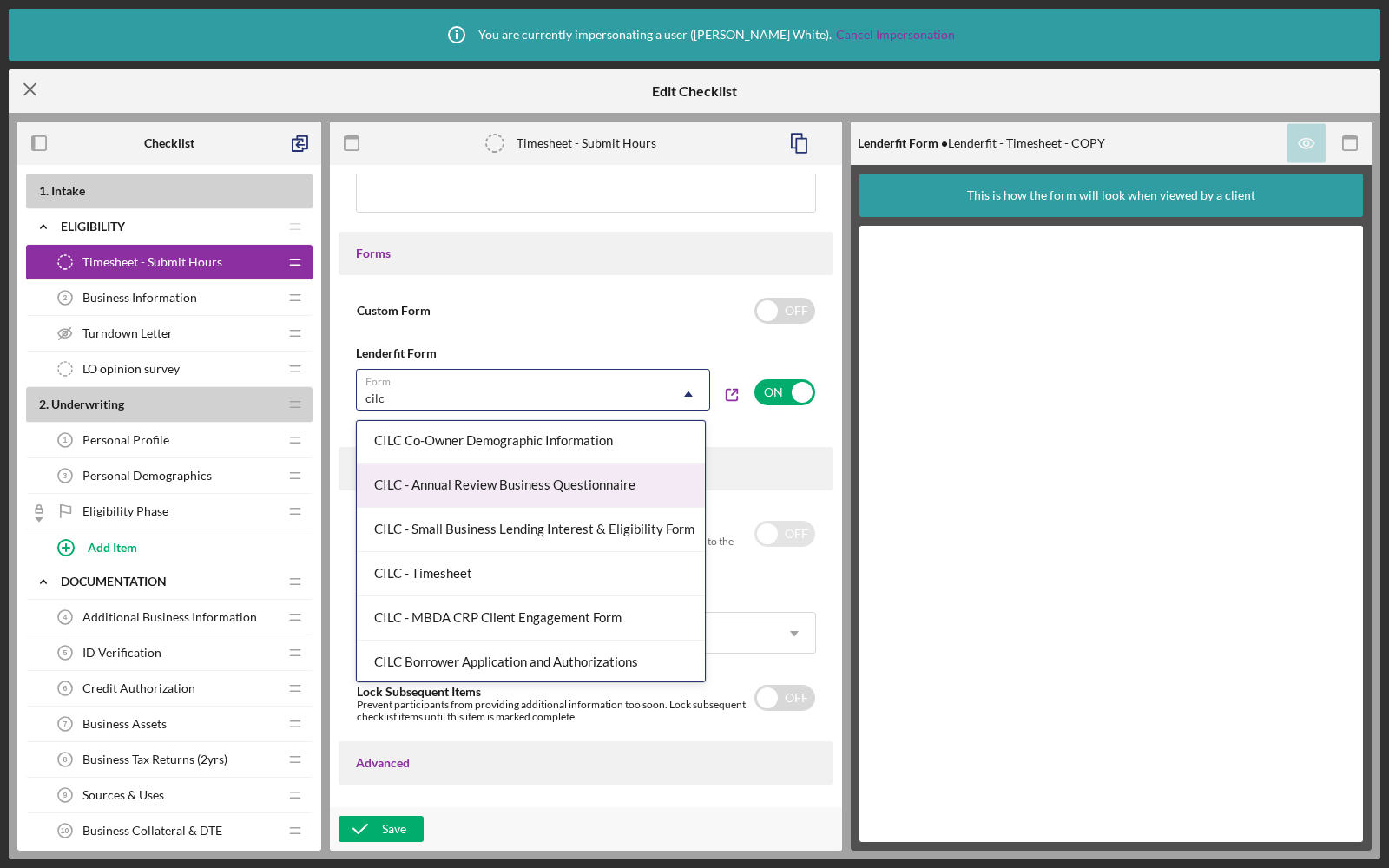
type input "cilc"
click at [25, 94] on line at bounding box center [30, 90] width 11 height 11
